Goal: Find specific page/section: Find specific page/section

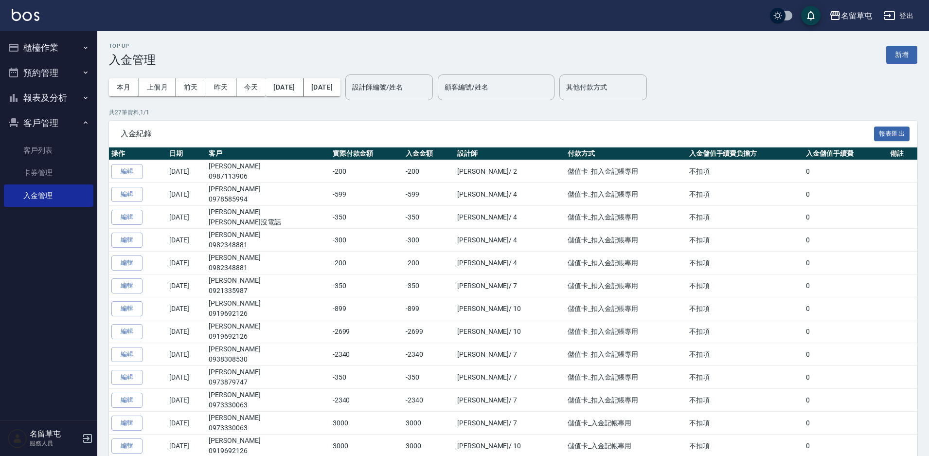
click at [56, 94] on button "報表及分析" at bounding box center [49, 97] width 90 height 25
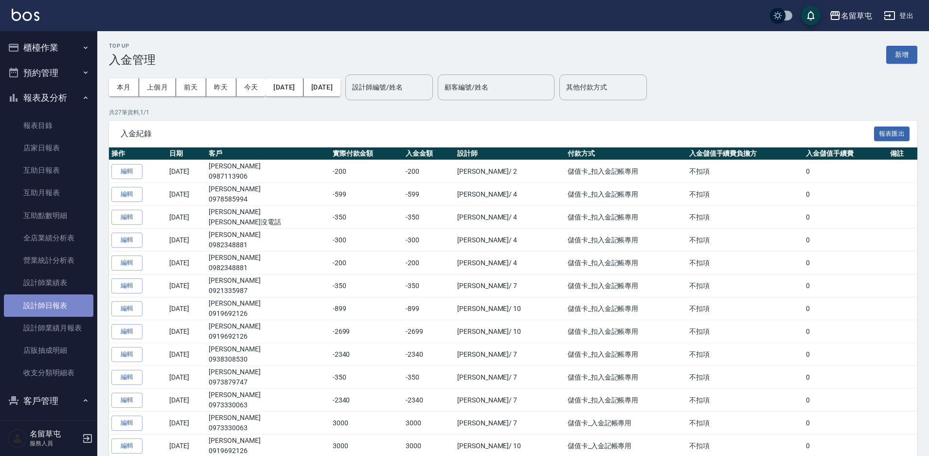
click at [55, 303] on link "設計師日報表" at bounding box center [49, 305] width 90 height 22
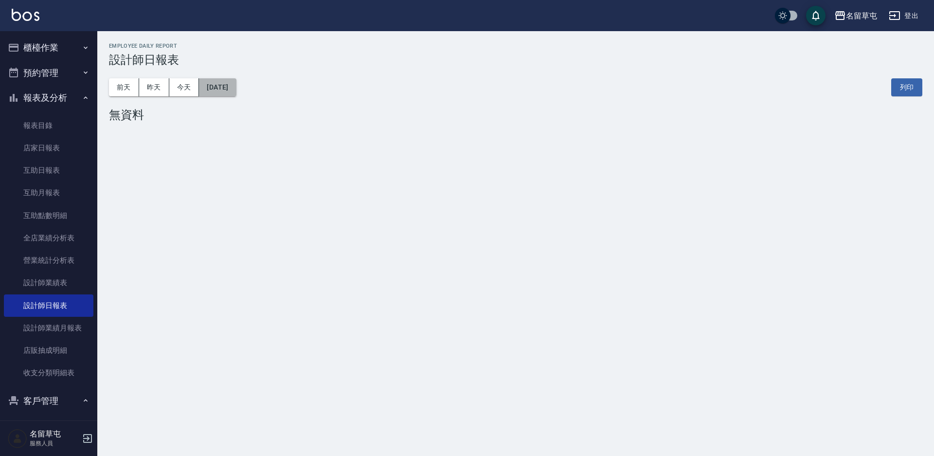
click at [208, 88] on button "[DATE]" at bounding box center [217, 87] width 37 height 18
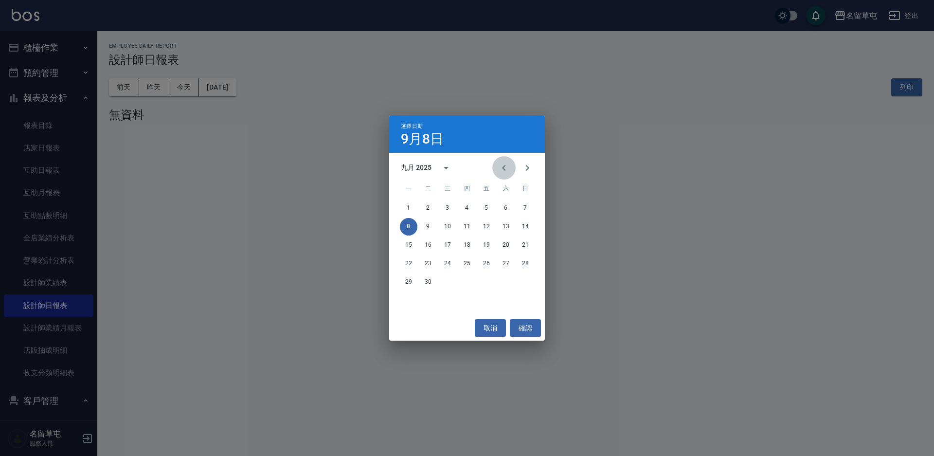
click at [510, 165] on button "Previous month" at bounding box center [503, 167] width 23 height 23
click at [525, 282] on button "31" at bounding box center [526, 282] width 18 height 18
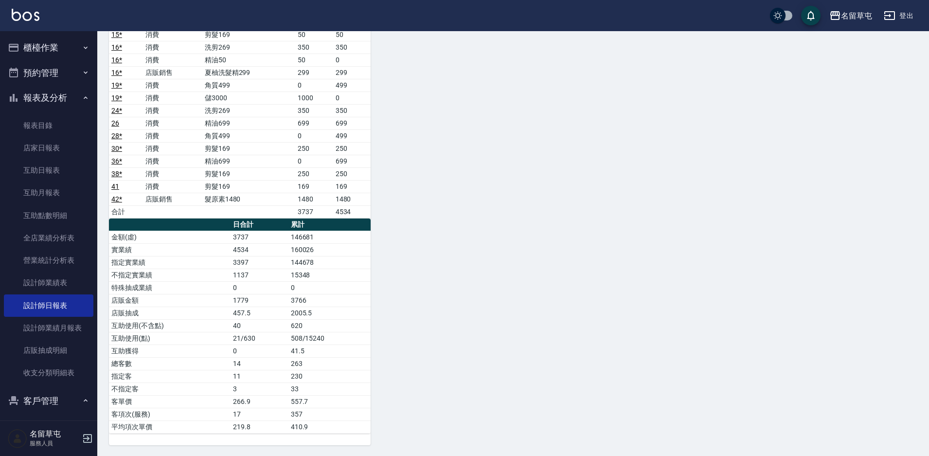
scroll to position [712, 0]
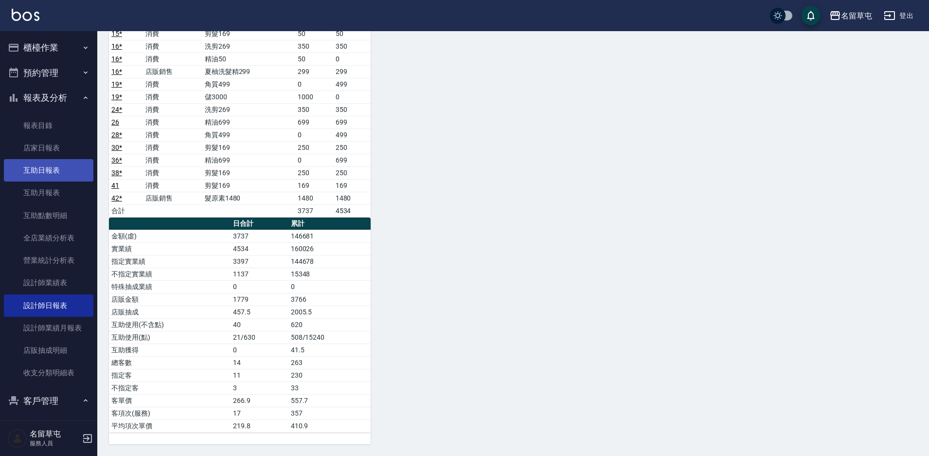
click at [39, 167] on link "互助日報表" at bounding box center [49, 170] width 90 height 22
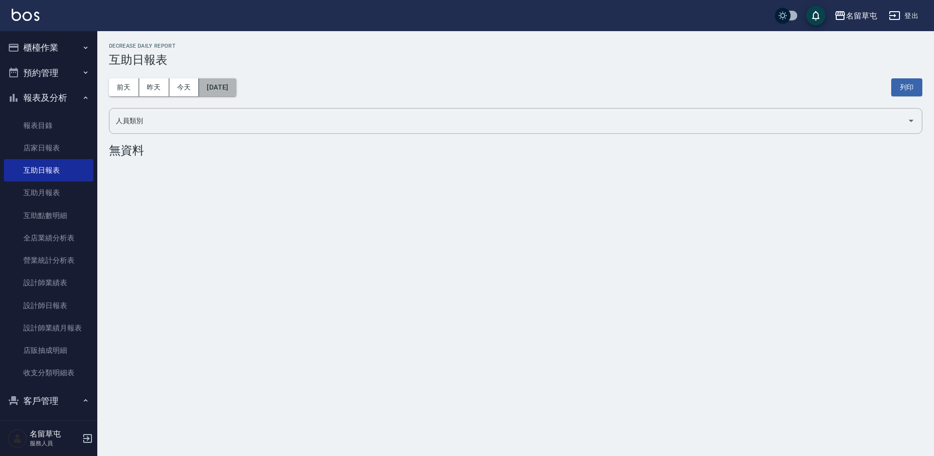
click at [224, 82] on button "[DATE]" at bounding box center [217, 87] width 37 height 18
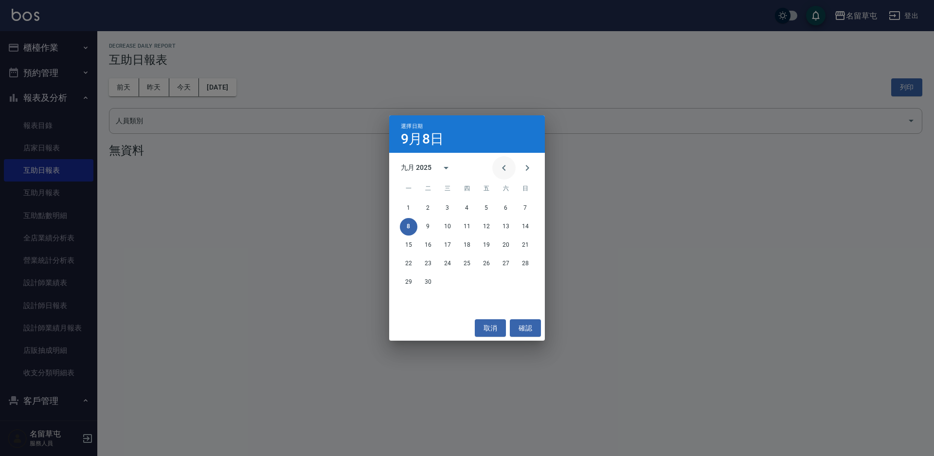
click at [500, 171] on icon "Previous month" at bounding box center [504, 168] width 12 height 12
click at [524, 286] on button "31" at bounding box center [526, 282] width 18 height 18
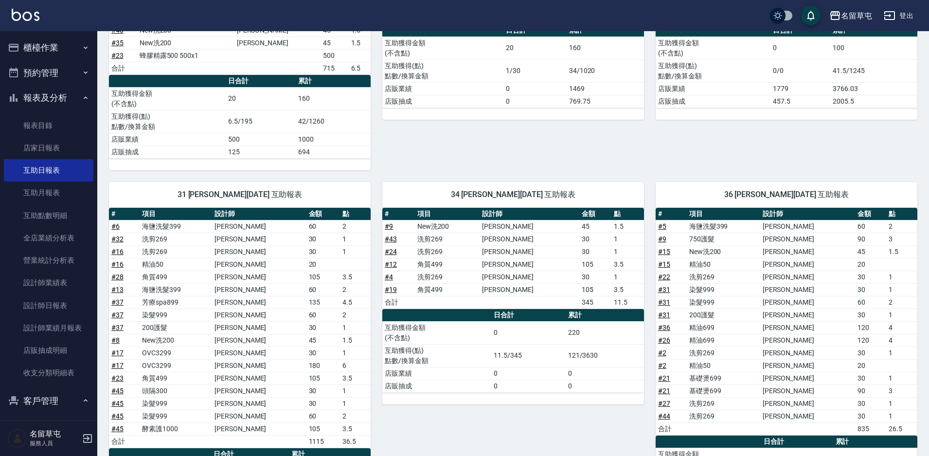
scroll to position [198, 0]
